Goal: Task Accomplishment & Management: Use online tool/utility

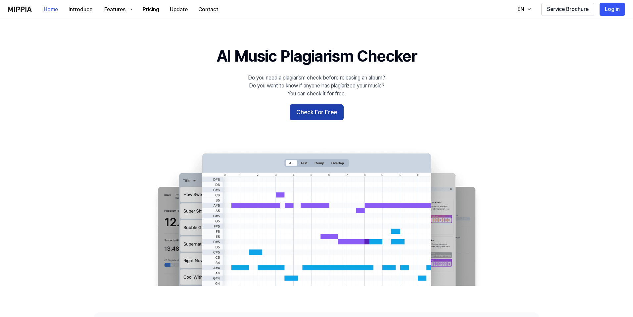
click at [303, 114] on button "Check For Free" at bounding box center [317, 112] width 54 height 16
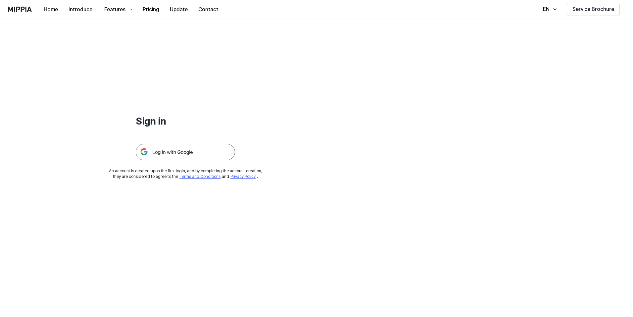
click at [183, 150] on img at bounding box center [185, 152] width 99 height 17
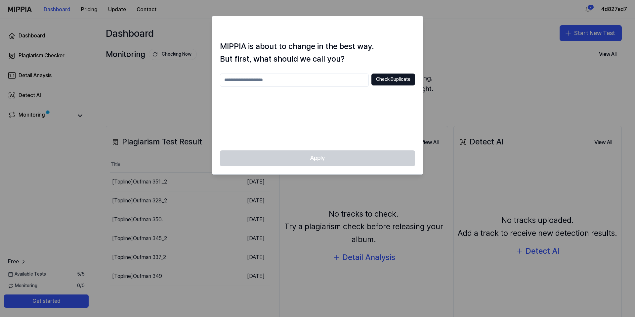
click at [326, 85] on input "text" at bounding box center [294, 79] width 149 height 13
type input "*********"
click at [381, 79] on button "Check Duplicate" at bounding box center [394, 79] width 44 height 12
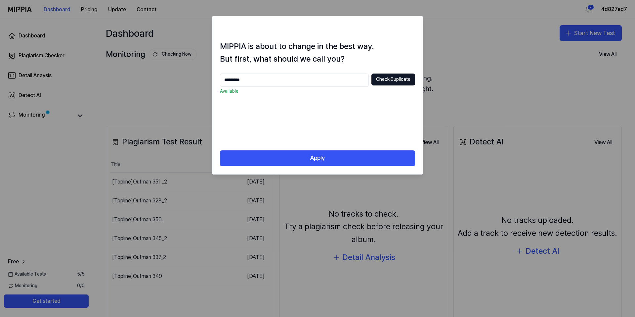
click at [300, 166] on div "Apply" at bounding box center [317, 162] width 211 height 24
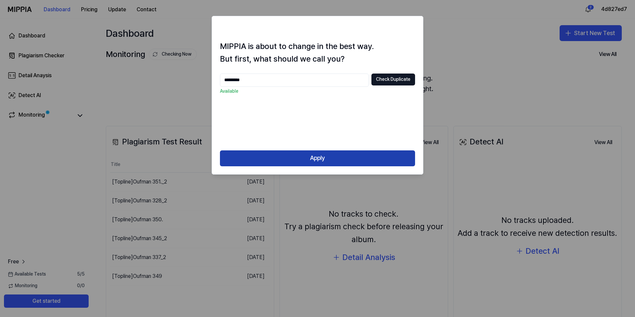
click at [301, 155] on button "Apply" at bounding box center [317, 158] width 195 height 16
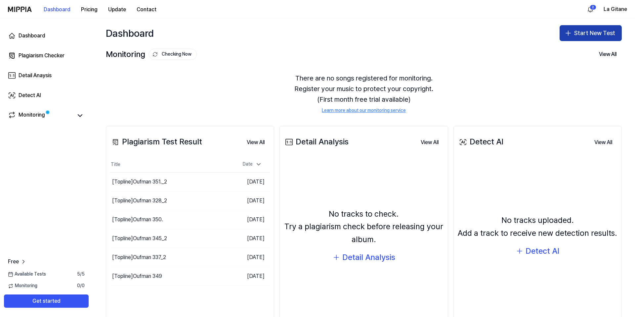
click at [574, 39] on button "Start New Test" at bounding box center [591, 33] width 62 height 16
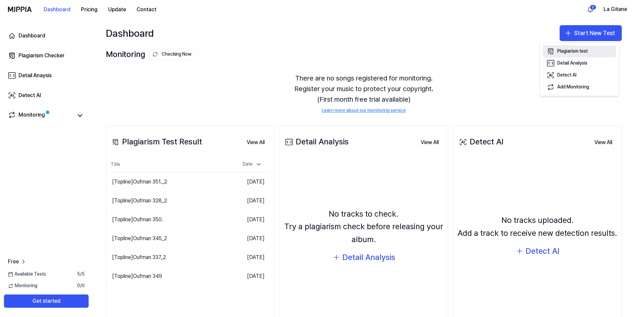
click at [554, 50] on icon "button" at bounding box center [551, 51] width 8 height 8
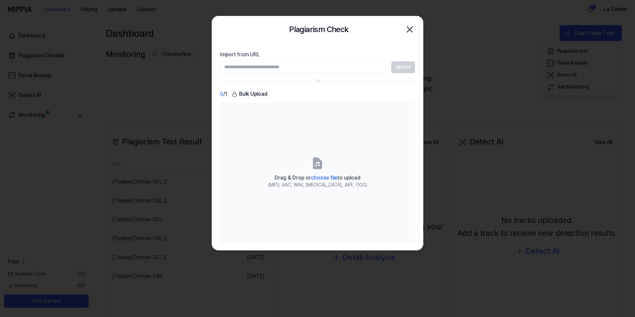
click at [355, 65] on input "Import from URL" at bounding box center [304, 67] width 169 height 12
click at [253, 32] on div "Plagiarism Check Close" at bounding box center [317, 29] width 195 height 13
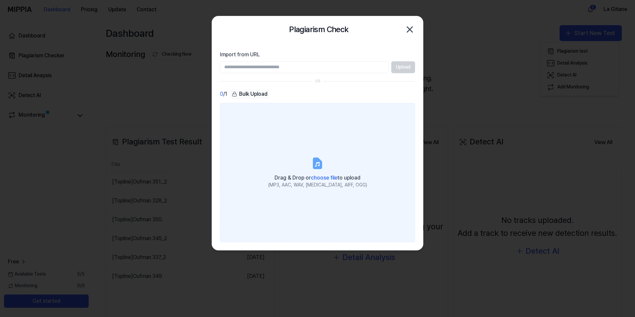
click at [311, 178] on span "choose file" at bounding box center [324, 177] width 26 height 6
click at [0, 0] on input "Drag & Drop or choose file to upload (MP3, AAC, WAV, FLAC, AIFF, OGG)" at bounding box center [0, 0] width 0 height 0
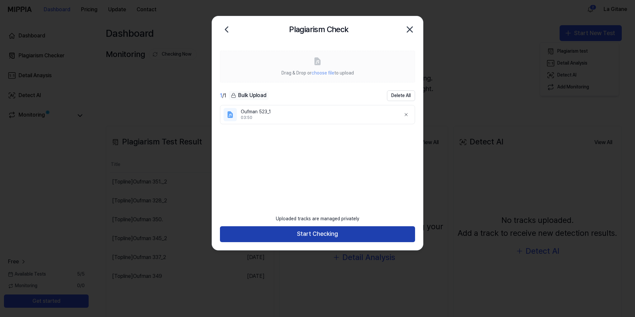
click at [338, 236] on button "Start Checking" at bounding box center [317, 234] width 195 height 16
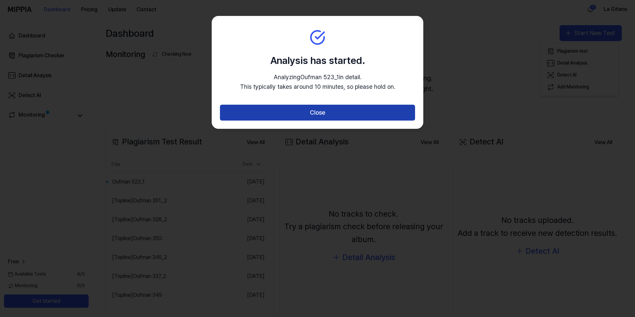
click at [224, 112] on button "Close" at bounding box center [317, 113] width 195 height 16
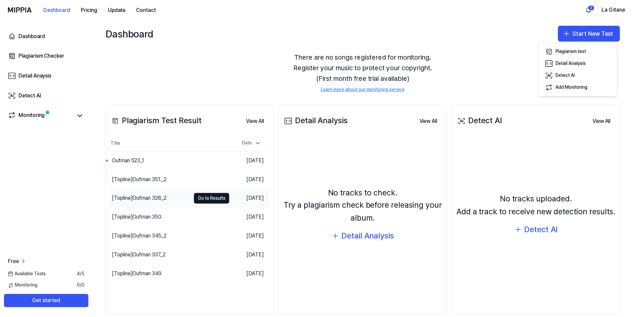
scroll to position [33, 0]
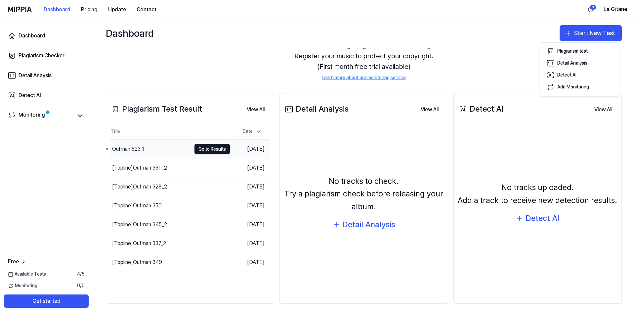
click at [125, 148] on div "Oufman 523_1" at bounding box center [128, 149] width 32 height 8
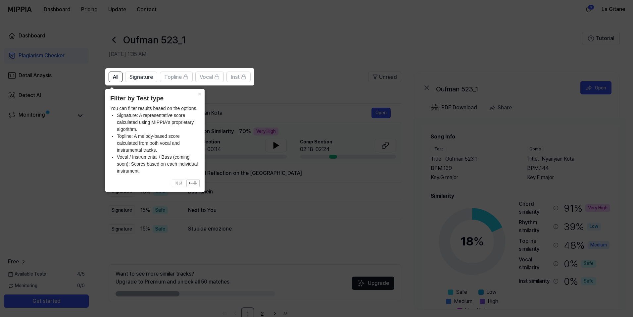
click at [272, 40] on icon at bounding box center [317, 158] width 635 height 317
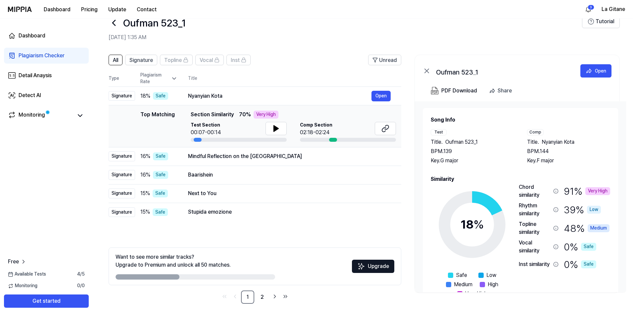
scroll to position [20, 0]
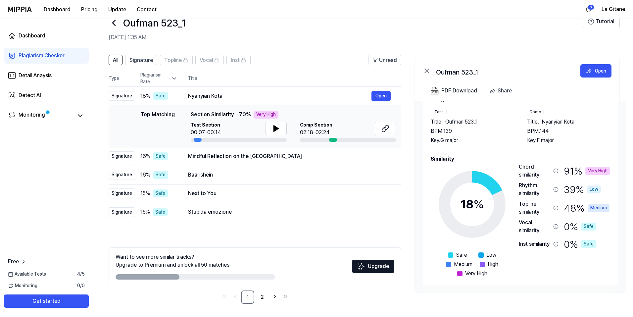
drag, startPoint x: 582, startPoint y: 121, endPoint x: 543, endPoint y: 122, distance: 39.1
click at [543, 122] on div "Title . Nyanyian Kota" at bounding box center [568, 122] width 83 height 8
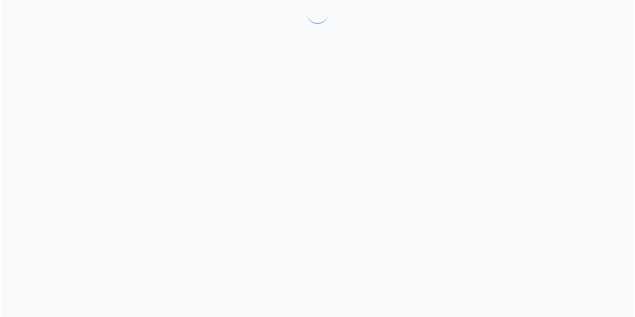
scroll to position [0, 0]
click at [544, 122] on div at bounding box center [317, 158] width 635 height 317
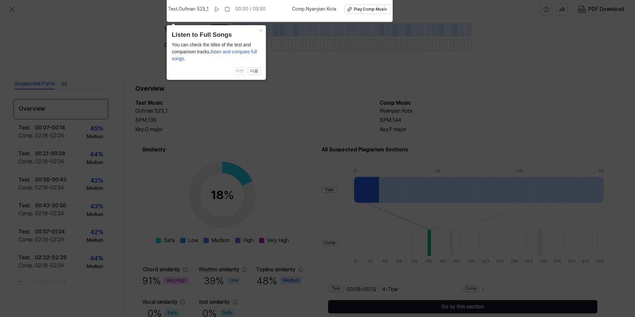
click at [272, 31] on icon at bounding box center [317, 157] width 635 height 320
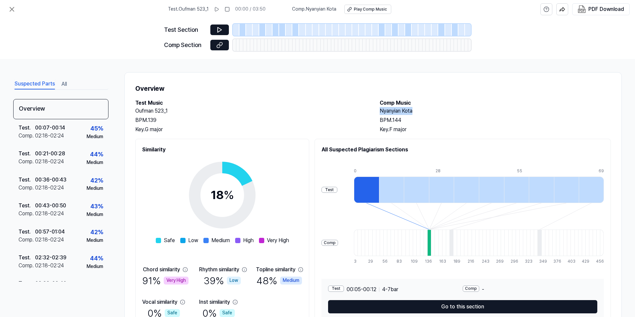
drag, startPoint x: 378, startPoint y: 110, endPoint x: 424, endPoint y: 110, distance: 46.0
click at [425, 110] on div "Test Music Oufman 523_1 BPM. 139 Key. G major Comp Music Nyanyian Kota BPM. 144…" at bounding box center [373, 116] width 476 height 34
click at [9, 9] on icon at bounding box center [12, 9] width 8 height 8
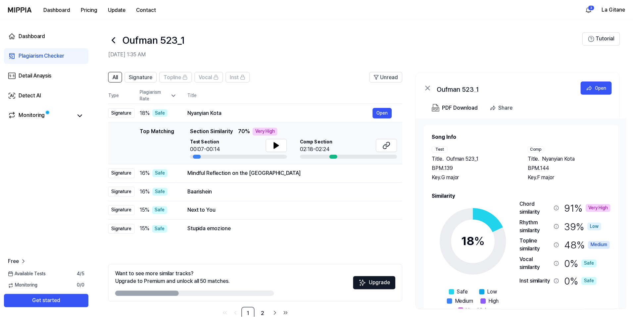
scroll to position [17, 0]
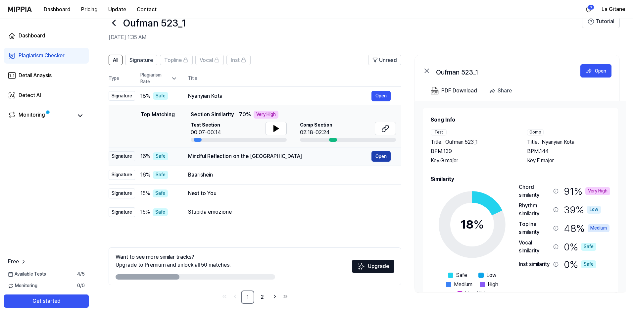
click at [374, 157] on button "Open" at bounding box center [380, 156] width 19 height 11
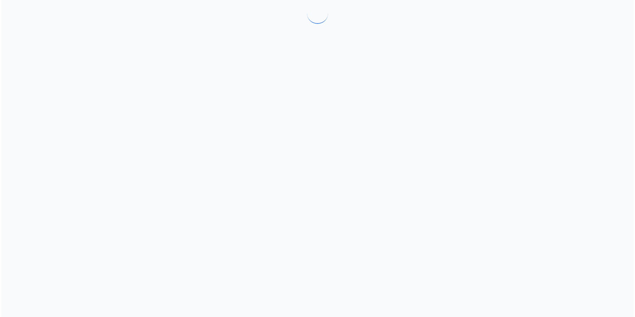
scroll to position [0, 0]
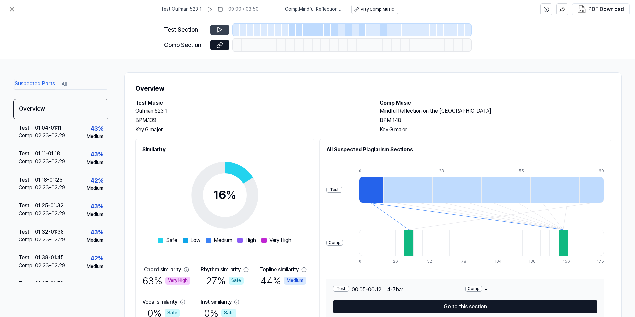
click at [222, 30] on icon at bounding box center [219, 29] width 7 height 7
click at [219, 30] on icon at bounding box center [219, 29] width 7 height 7
click at [293, 28] on div at bounding box center [292, 30] width 7 height 12
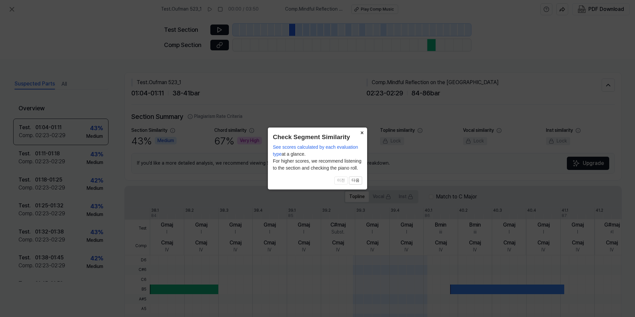
click at [363, 132] on button "×" at bounding box center [362, 131] width 11 height 9
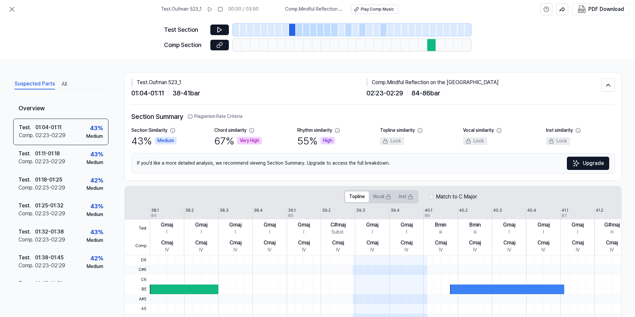
click at [433, 49] on div at bounding box center [432, 45] width 9 height 12
click at [433, 44] on div at bounding box center [432, 45] width 9 height 12
click at [431, 30] on div at bounding box center [433, 30] width 7 height 12
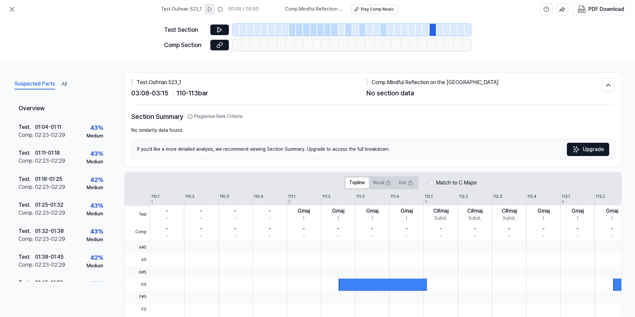
click at [215, 13] on button at bounding box center [210, 9] width 11 height 11
click at [213, 10] on icon at bounding box center [209, 9] width 5 height 5
click at [12, 9] on icon at bounding box center [12, 9] width 4 height 4
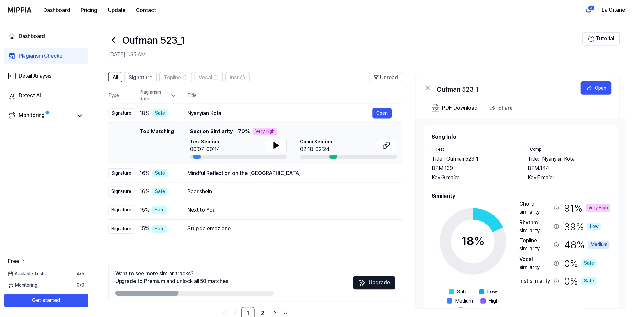
scroll to position [17, 0]
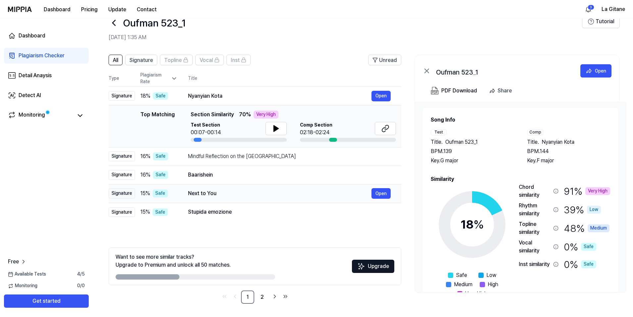
click at [262, 197] on div "Next to You" at bounding box center [279, 193] width 183 height 8
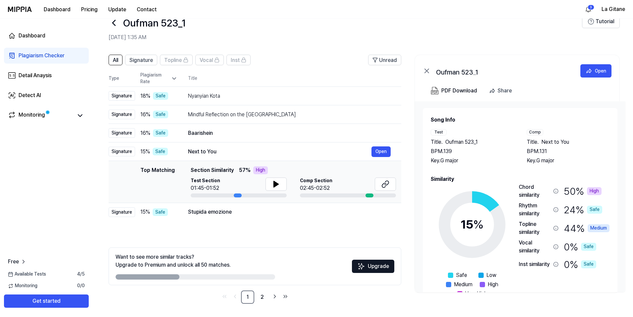
scroll to position [20, 0]
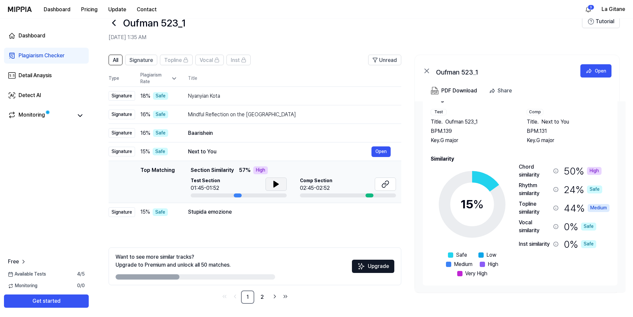
click at [275, 185] on icon at bounding box center [276, 184] width 5 height 6
click at [275, 185] on icon at bounding box center [274, 183] width 1 height 5
click at [388, 184] on icon at bounding box center [387, 183] width 4 height 4
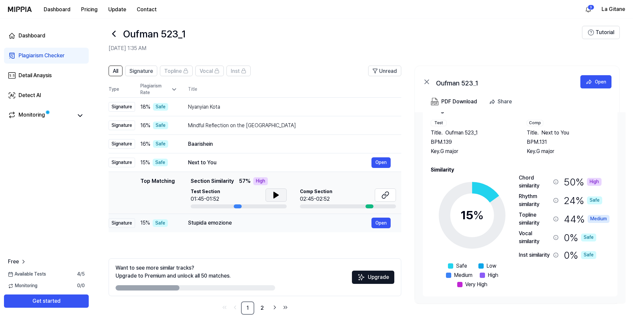
scroll to position [0, 0]
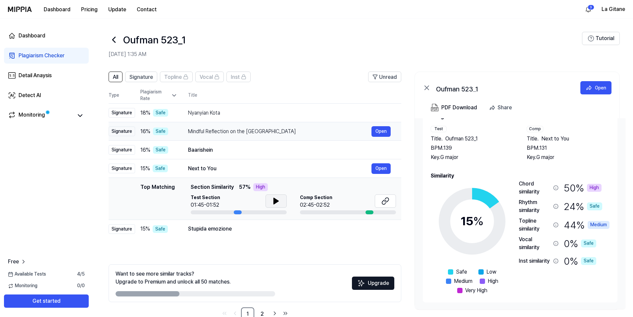
click at [308, 134] on div "Mindful Reflection on the Flowery Meadow" at bounding box center [279, 131] width 183 height 8
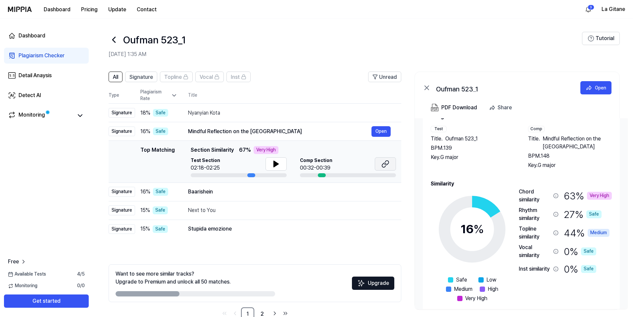
click at [382, 164] on icon at bounding box center [384, 165] width 4 height 4
click at [113, 39] on icon at bounding box center [114, 39] width 3 height 5
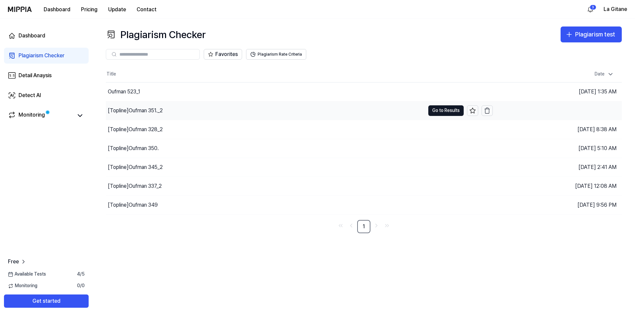
click at [154, 113] on div "[Topline] Oufman 351._2" at bounding box center [135, 111] width 55 height 8
click at [436, 108] on button "Go to Results" at bounding box center [446, 110] width 35 height 11
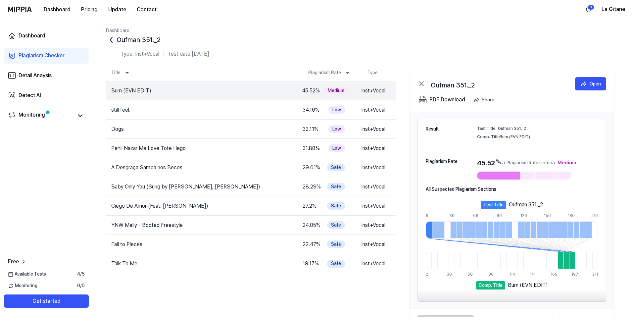
click at [109, 38] on icon at bounding box center [111, 39] width 11 height 11
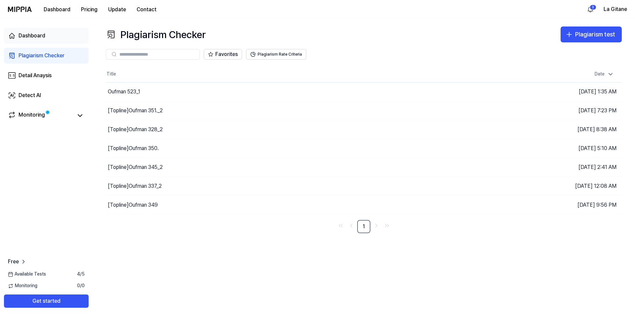
click at [46, 38] on link "Dashboard" at bounding box center [46, 36] width 85 height 16
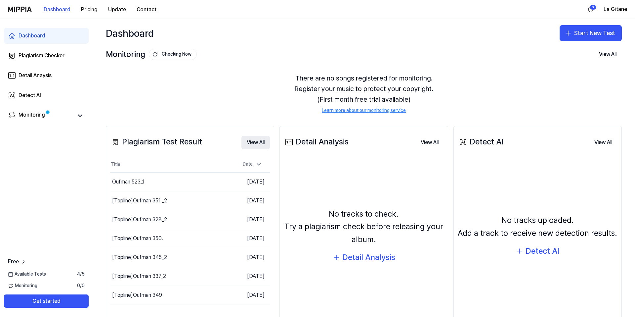
click at [250, 144] on button "View All" at bounding box center [256, 142] width 28 height 13
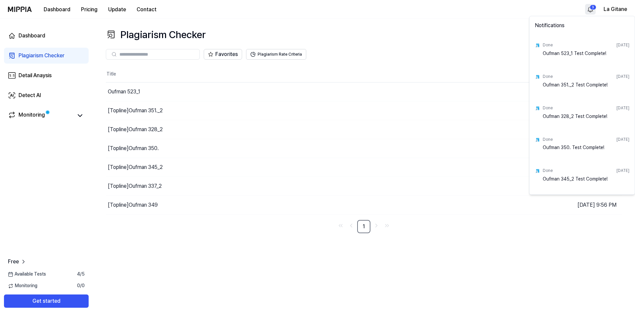
click at [590, 10] on html "Dashboard Pricing Update Contact 3 La Gitane Dashboard Plagiarism Checker Detai…" at bounding box center [317, 158] width 635 height 317
click at [567, 8] on html "Dashboard Pricing Update Contact La Gitane Dashboard Plagiarism Checker Detail …" at bounding box center [317, 158] width 635 height 317
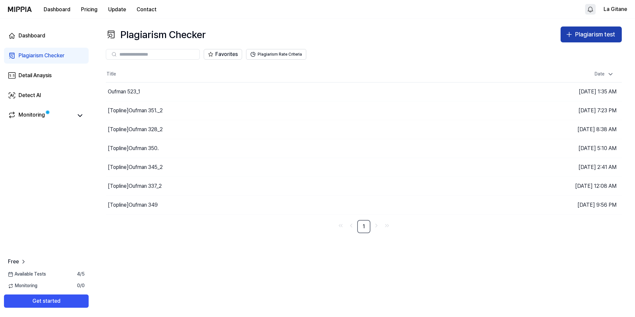
click at [576, 34] on div "Plagiarism test" at bounding box center [595, 35] width 40 height 10
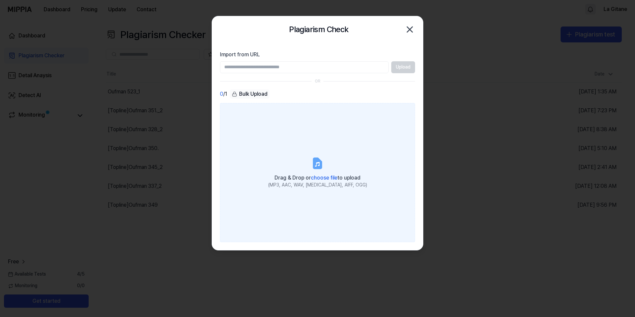
click at [310, 165] on label "Drag & Drop or choose file to upload (MP3, AAC, WAV, FLAC, AIFF, OGG)" at bounding box center [317, 172] width 195 height 139
click at [0, 0] on input "Drag & Drop or choose file to upload (MP3, AAC, WAV, FLAC, AIFF, OGG)" at bounding box center [0, 0] width 0 height 0
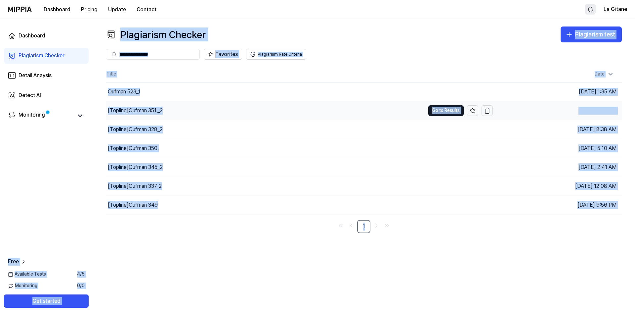
click at [212, 110] on div "[Topline] Oufman 351._2" at bounding box center [265, 110] width 319 height 19
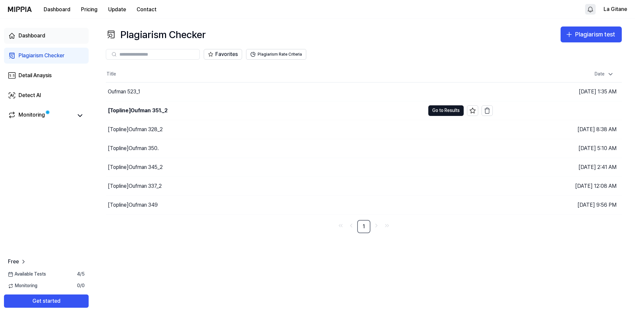
click at [41, 38] on div "Dashboard" at bounding box center [32, 36] width 27 height 8
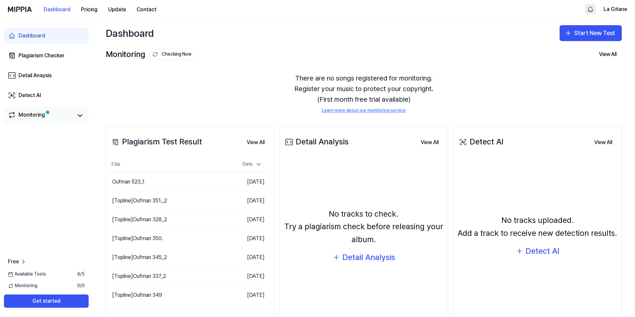
click at [47, 112] on span at bounding box center [47, 112] width 3 height 3
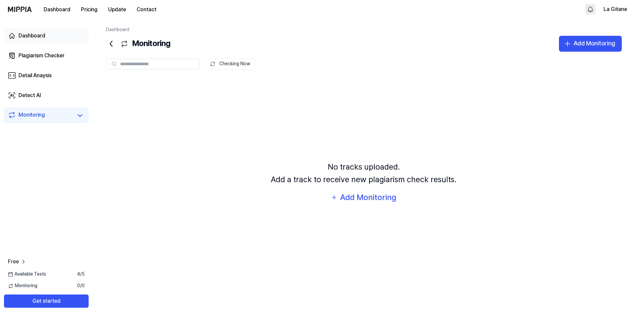
click at [27, 34] on div "Dashboard" at bounding box center [32, 36] width 27 height 8
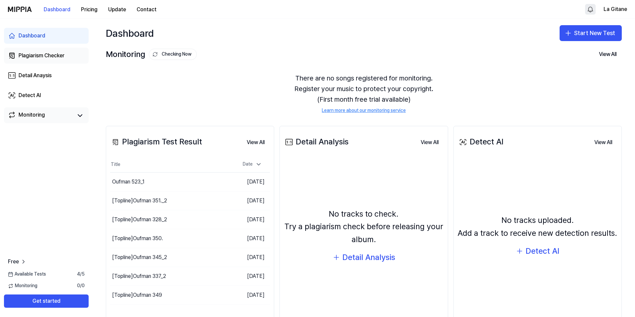
click at [38, 57] on div "Plagiarism Checker" at bounding box center [42, 56] width 46 height 8
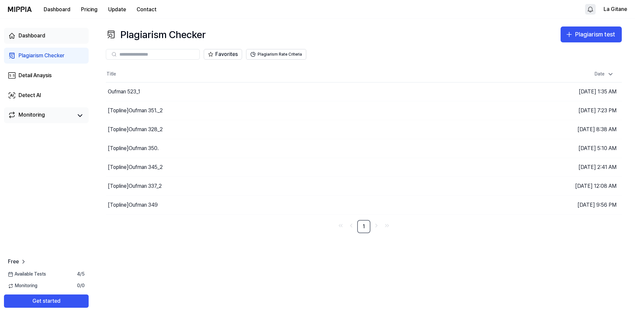
click at [8, 33] on icon at bounding box center [12, 36] width 8 height 8
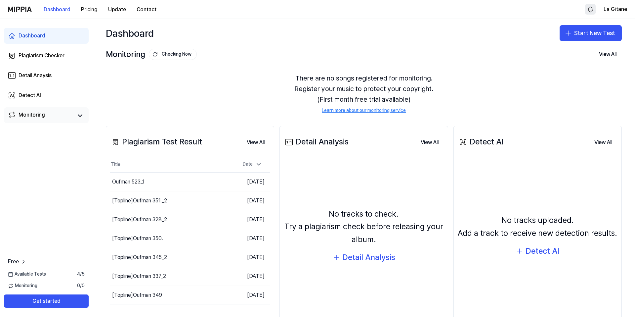
click at [46, 114] on link "Monitoring" at bounding box center [40, 115] width 65 height 9
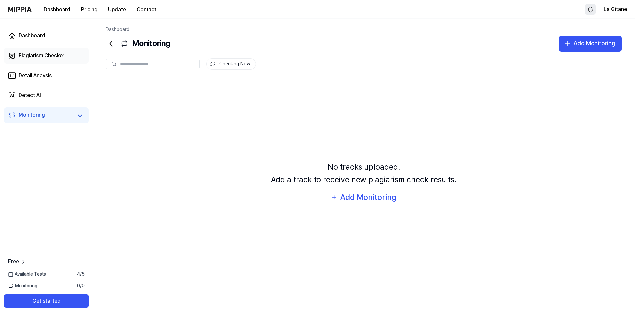
click at [50, 55] on div "Plagiarism Checker" at bounding box center [42, 56] width 46 height 8
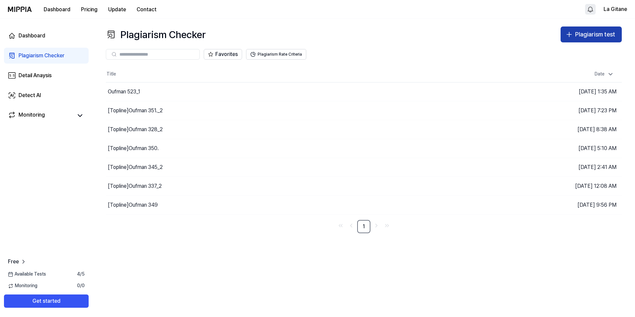
click at [576, 35] on div "Plagiarism test" at bounding box center [595, 35] width 40 height 10
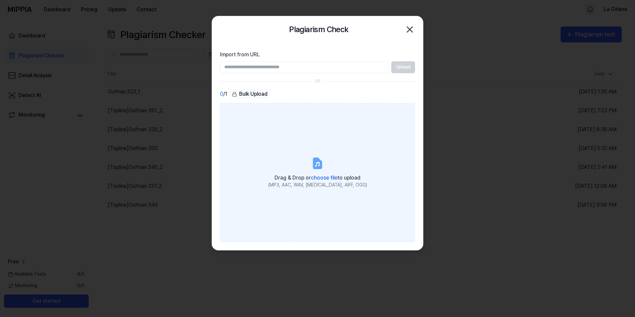
click at [318, 174] on div "Drag & Drop or choose file to upload" at bounding box center [317, 176] width 99 height 9
click at [0, 0] on input "Drag & Drop or choose file to upload (MP3, AAC, WAV, FLAC, AIFF, OGG)" at bounding box center [0, 0] width 0 height 0
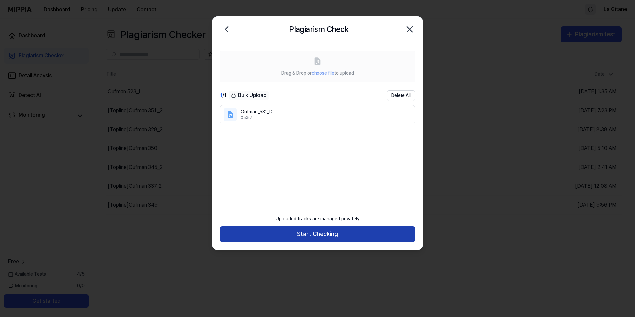
click at [258, 235] on button "Start Checking" at bounding box center [317, 234] width 195 height 16
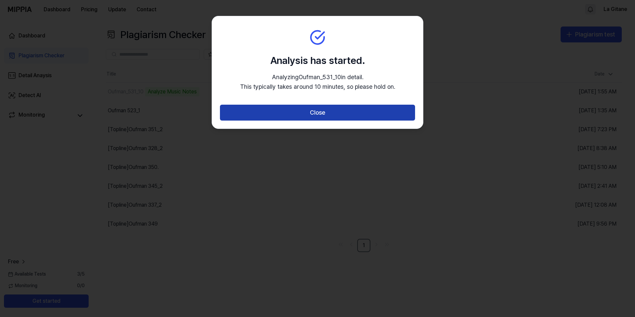
click at [234, 109] on button "Close" at bounding box center [317, 113] width 195 height 16
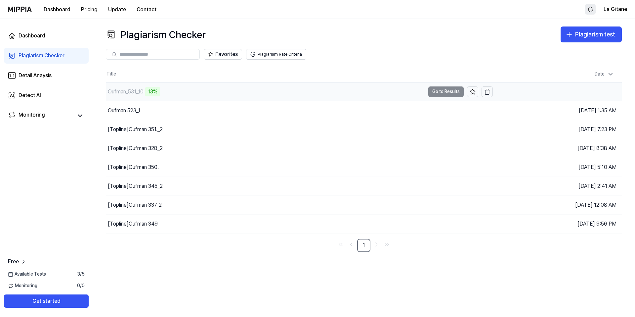
click at [177, 93] on div "Oufman_531_10 13%" at bounding box center [265, 91] width 319 height 19
click at [443, 89] on td "Oufman_531_10 13% Go to Results" at bounding box center [299, 91] width 387 height 19
drag, startPoint x: 439, startPoint y: 105, endPoint x: 424, endPoint y: 96, distance: 17.7
click at [424, 96] on div "Oufman_531_10 18%" at bounding box center [265, 91] width 319 height 19
click at [441, 90] on button "Go to Results" at bounding box center [446, 91] width 35 height 11
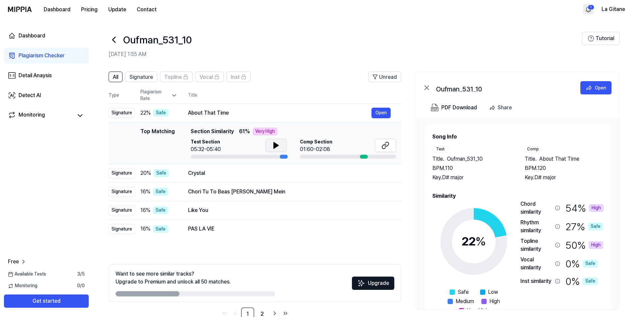
click at [271, 145] on button at bounding box center [275, 145] width 21 height 13
click at [386, 146] on icon at bounding box center [385, 145] width 8 height 8
click at [284, 212] on div "Like You" at bounding box center [279, 210] width 183 height 8
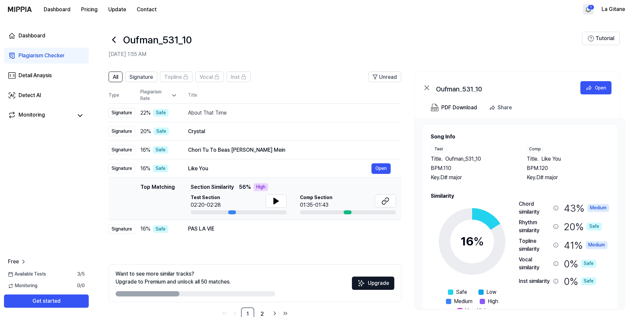
click at [113, 42] on icon at bounding box center [114, 39] width 11 height 11
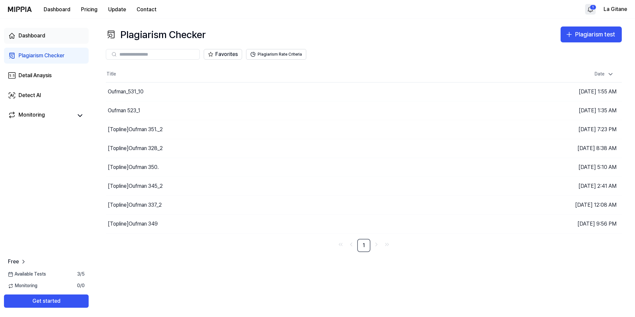
click at [39, 35] on div "Dashboard" at bounding box center [32, 36] width 27 height 8
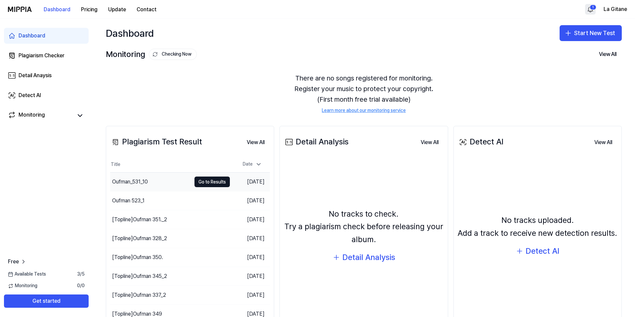
click at [131, 182] on div "Oufman_531_10" at bounding box center [130, 182] width 36 height 8
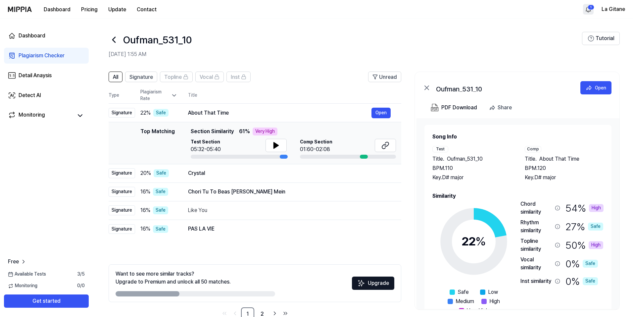
drag, startPoint x: 418, startPoint y: 201, endPoint x: 431, endPoint y: 94, distance: 108.0
click at [433, 96] on div "Oufman_531_10 Open PDF Download Share Song Info Test Title . Oufman_531_10 BPM.…" at bounding box center [516, 190] width 205 height 238
click at [143, 78] on span "Signature" at bounding box center [140, 77] width 23 height 8
click at [116, 72] on button "All" at bounding box center [116, 76] width 14 height 11
click at [171, 95] on icon at bounding box center [174, 95] width 7 height 7
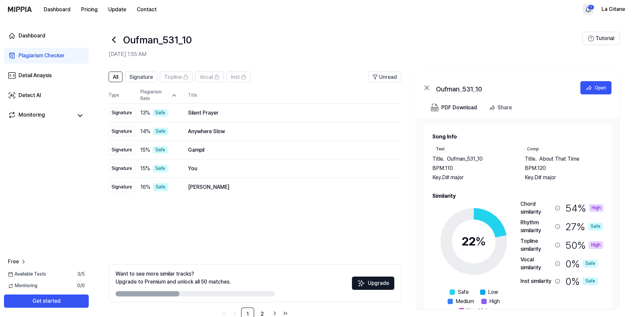
click at [177, 95] on icon at bounding box center [174, 95] width 7 height 7
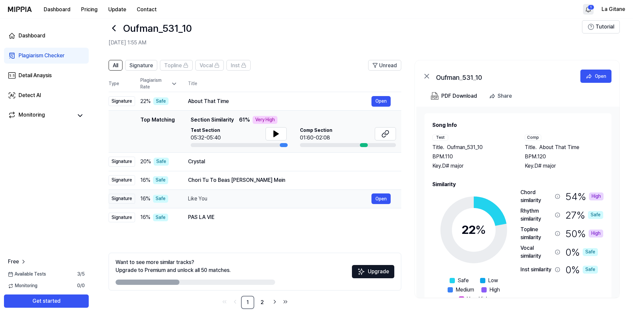
scroll to position [17, 0]
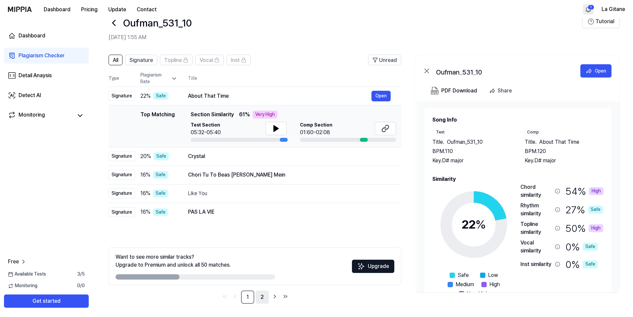
click at [261, 296] on link "2" at bounding box center [261, 296] width 13 height 13
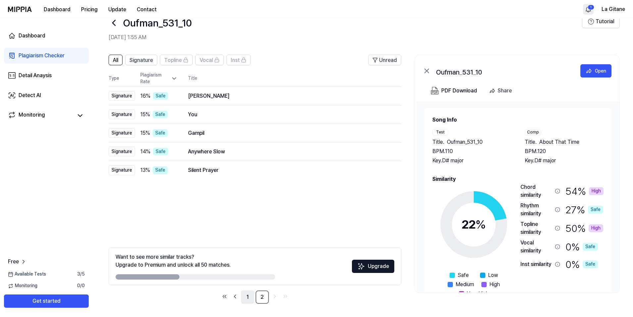
click at [245, 300] on link "1" at bounding box center [247, 296] width 13 height 13
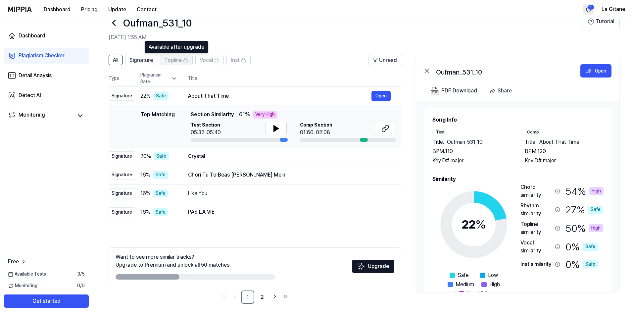
click at [171, 59] on span "Topline" at bounding box center [173, 60] width 18 height 8
click at [138, 60] on span "Signature" at bounding box center [140, 60] width 23 height 8
click at [115, 59] on span "All" at bounding box center [115, 60] width 5 height 8
click at [588, 72] on 1 at bounding box center [588, 71] width 5 height 4
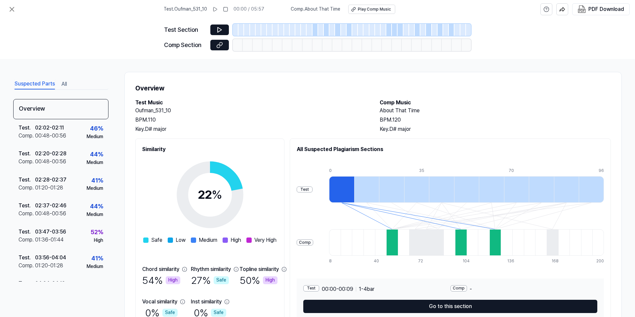
scroll to position [0, 0]
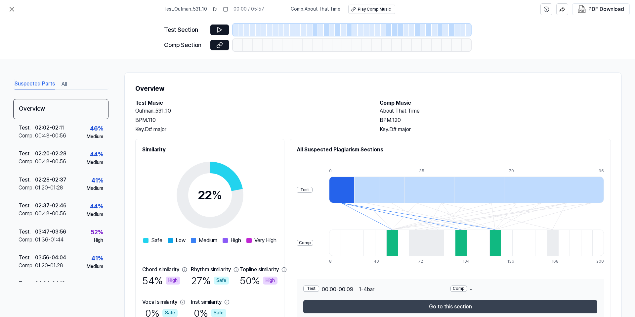
click at [347, 311] on button "Go to this section" at bounding box center [450, 306] width 294 height 13
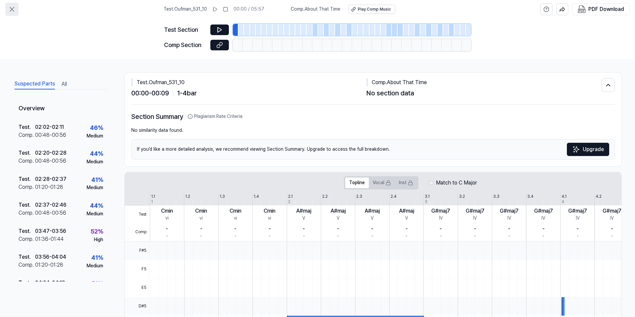
click at [10, 9] on icon at bounding box center [12, 9] width 8 height 8
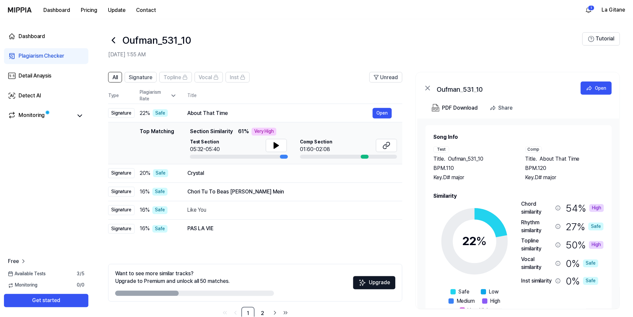
scroll to position [17, 0]
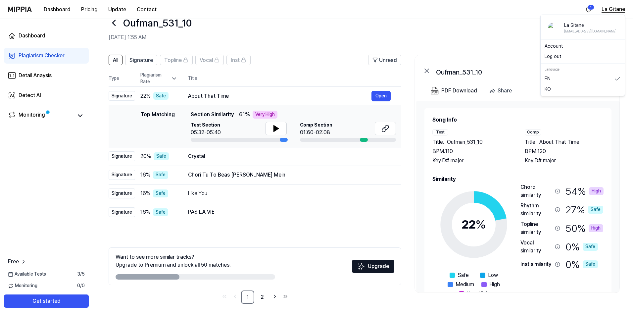
click at [606, 8] on button "La Gitane" at bounding box center [612, 9] width 23 height 8
click at [576, 44] on link "Account" at bounding box center [582, 46] width 76 height 7
click at [310, 28] on div "Oufman_531_10" at bounding box center [345, 23] width 473 height 16
click at [114, 23] on icon at bounding box center [114, 23] width 11 height 11
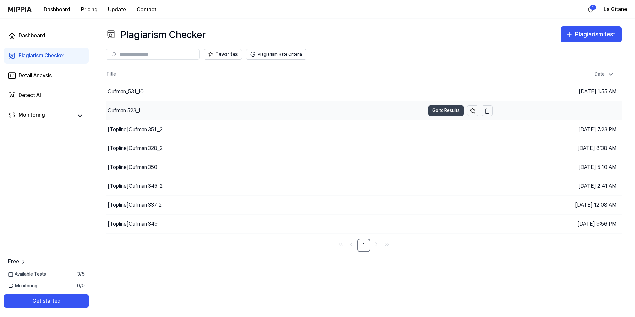
click at [443, 110] on button "Go to Results" at bounding box center [446, 110] width 35 height 11
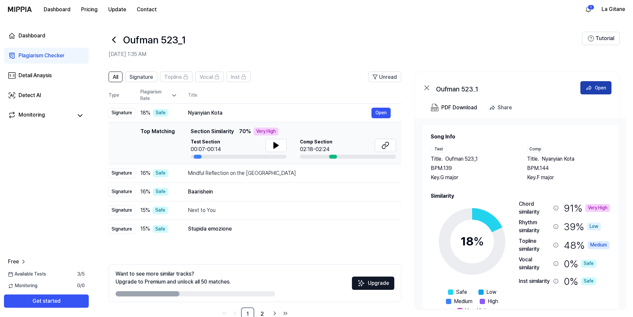
click at [595, 87] on div "Open" at bounding box center [600, 87] width 11 height 7
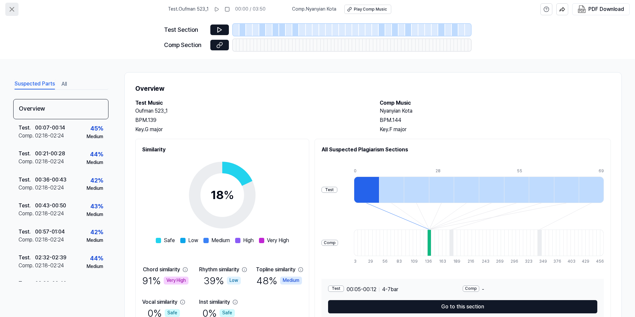
click at [10, 9] on icon at bounding box center [12, 9] width 8 height 8
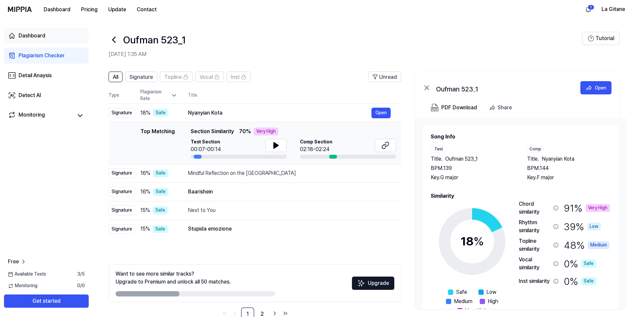
click at [36, 31] on link "Dashboard" at bounding box center [46, 36] width 85 height 16
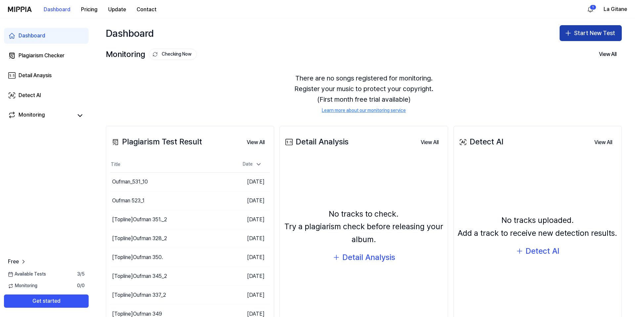
click at [569, 33] on icon "button" at bounding box center [569, 33] width 8 height 8
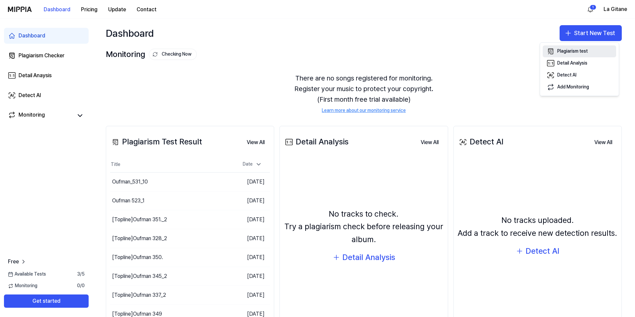
click at [573, 49] on div "Plagiarism test" at bounding box center [573, 51] width 30 height 7
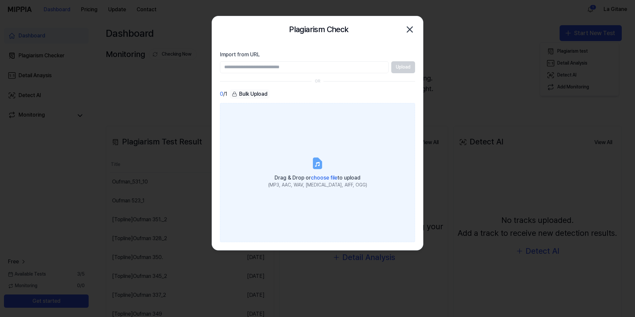
click at [316, 173] on div "Drag & Drop or choose file to upload" at bounding box center [317, 176] width 99 height 9
click at [0, 0] on input "Drag & Drop or choose file to upload (MP3, AAC, WAV, FLAC, AIFF, OGG)" at bounding box center [0, 0] width 0 height 0
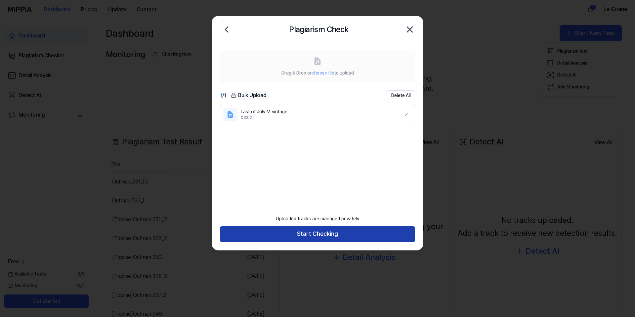
click at [266, 231] on button "Start Checking" at bounding box center [317, 234] width 195 height 16
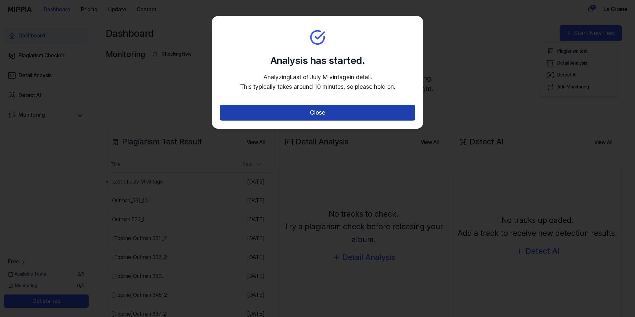
click at [244, 113] on button "Close" at bounding box center [317, 113] width 195 height 16
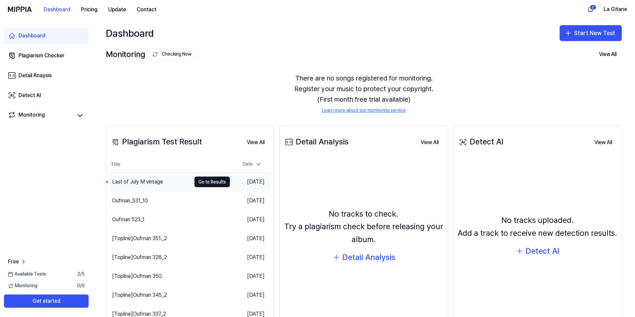
click at [120, 183] on div "Last of July M vintage" at bounding box center [137, 182] width 51 height 8
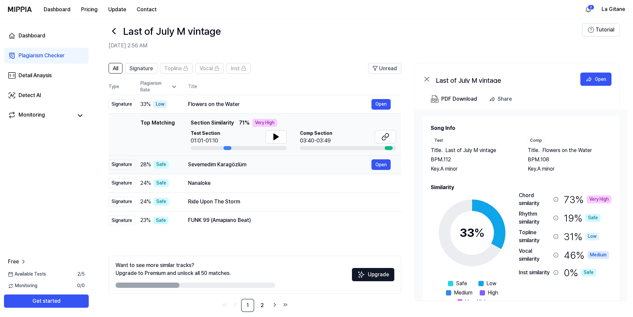
scroll to position [17, 0]
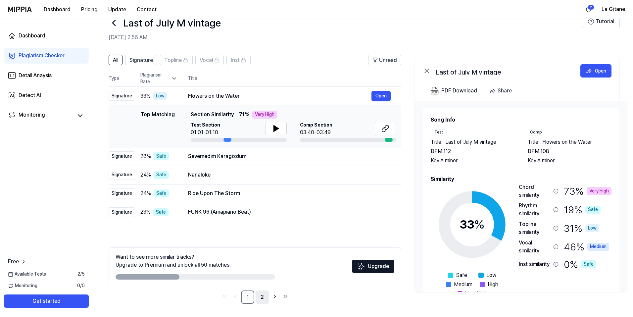
click at [262, 297] on link "2" at bounding box center [261, 296] width 13 height 13
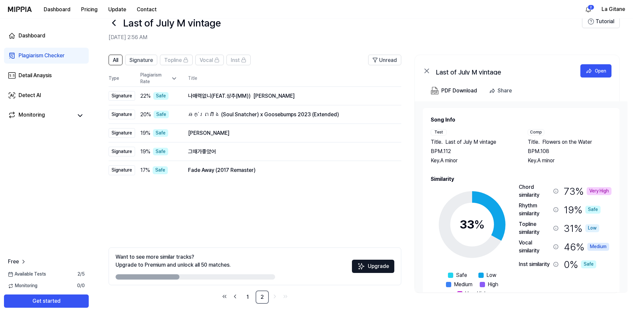
click at [116, 24] on icon at bounding box center [114, 23] width 11 height 11
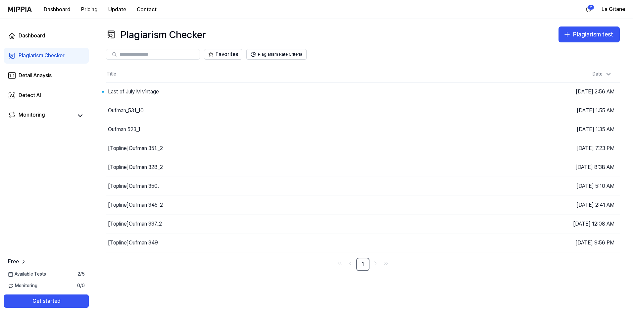
scroll to position [0, 0]
click at [157, 94] on div "Last of July M vintage" at bounding box center [133, 92] width 51 height 8
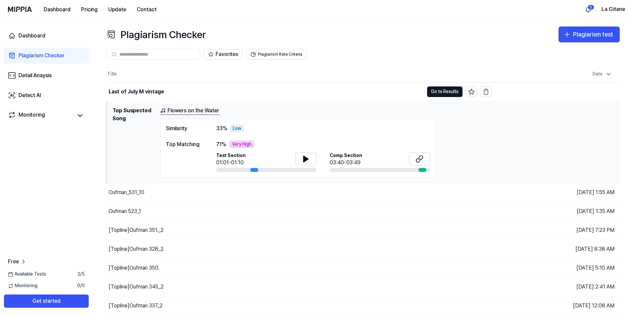
click at [187, 111] on link "Flowers on the Water" at bounding box center [190, 111] width 60 height 8
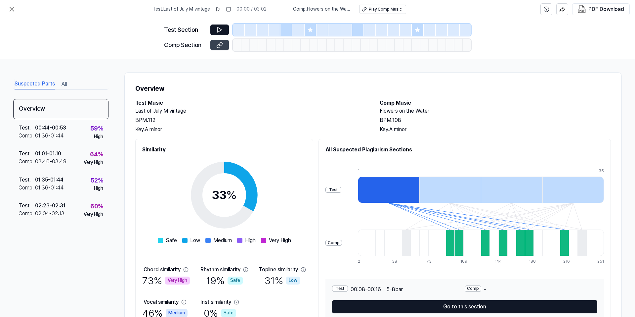
click at [218, 42] on icon at bounding box center [219, 45] width 7 height 7
drag, startPoint x: 432, startPoint y: 107, endPoint x: 376, endPoint y: 114, distance: 56.0
click at [376, 114] on div "Test Music Last of July M vintage BPM. 112 Key. A minor Comp Music Flowers on t…" at bounding box center [373, 116] width 476 height 34
click at [7, 7] on button at bounding box center [11, 9] width 13 height 13
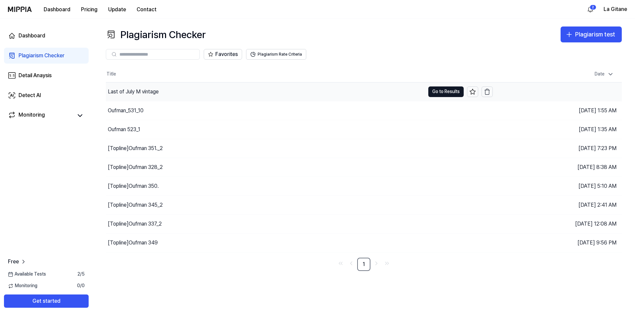
click at [132, 93] on div "Last of July M vintage" at bounding box center [133, 92] width 51 height 8
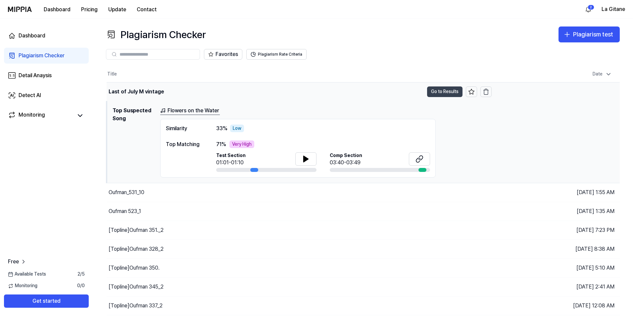
click at [443, 88] on button "Go to Results" at bounding box center [444, 91] width 35 height 11
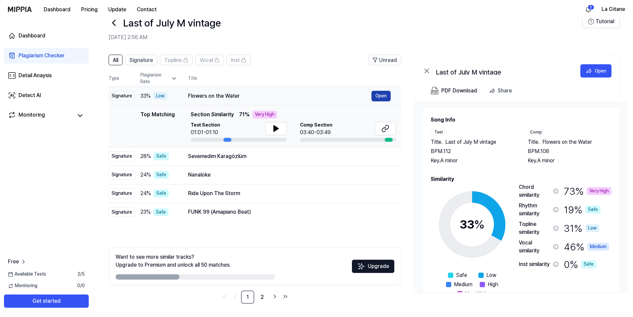
click at [377, 96] on button "Open" at bounding box center [380, 96] width 19 height 11
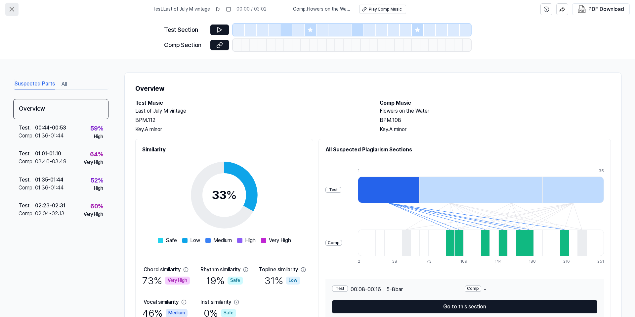
click at [12, 9] on icon at bounding box center [12, 9] width 8 height 8
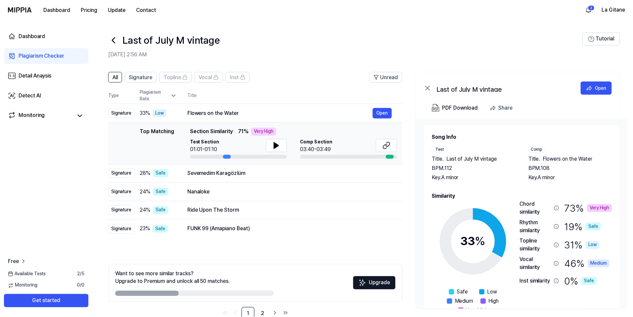
scroll to position [17, 0]
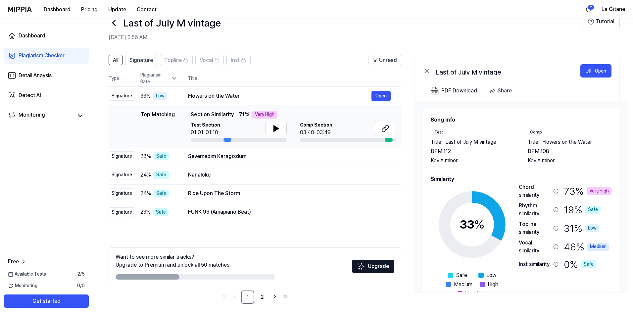
click at [321, 15] on div "Dashboard Pricing Update Contact 2 La Gitane" at bounding box center [316, 9] width 617 height 18
